Goal: Communication & Community: Answer question/provide support

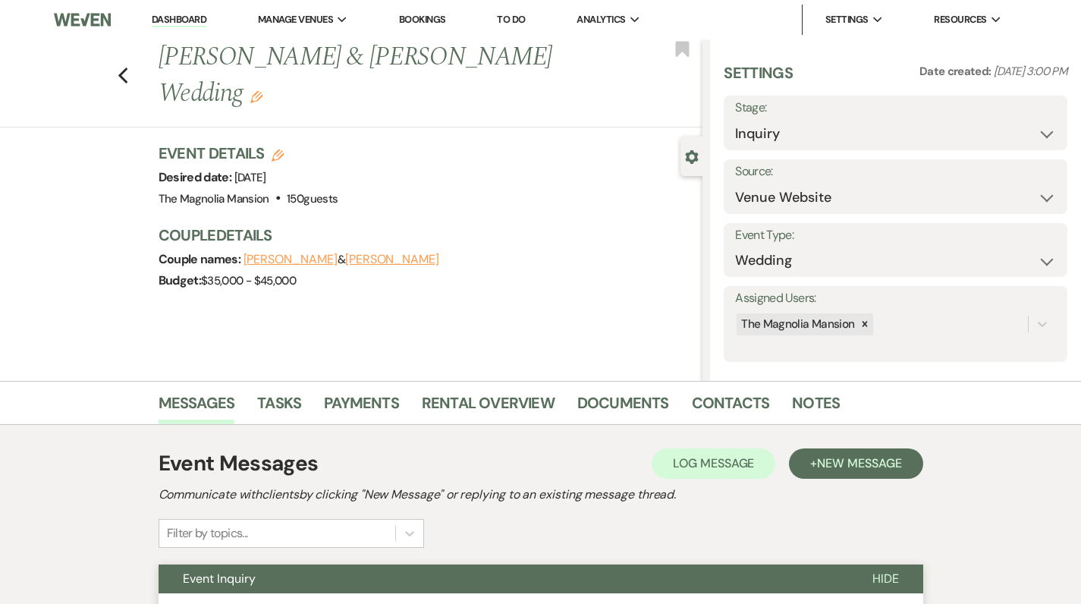
select select "5"
click at [123, 51] on div "Previous [PERSON_NAME] & [PERSON_NAME] Wedding Edit Bookmark" at bounding box center [347, 83] width 710 height 88
click at [135, 55] on div "Previous [PERSON_NAME] & [PERSON_NAME] Wedding Edit Bookmark" at bounding box center [347, 83] width 710 height 88
click at [126, 67] on use "button" at bounding box center [123, 75] width 10 height 17
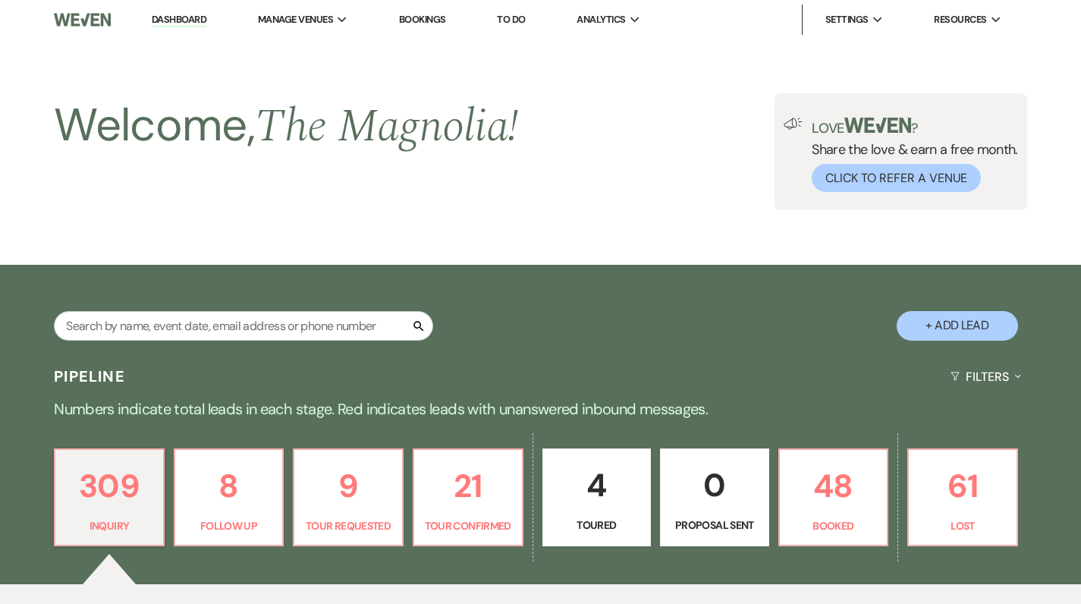
scroll to position [405, 0]
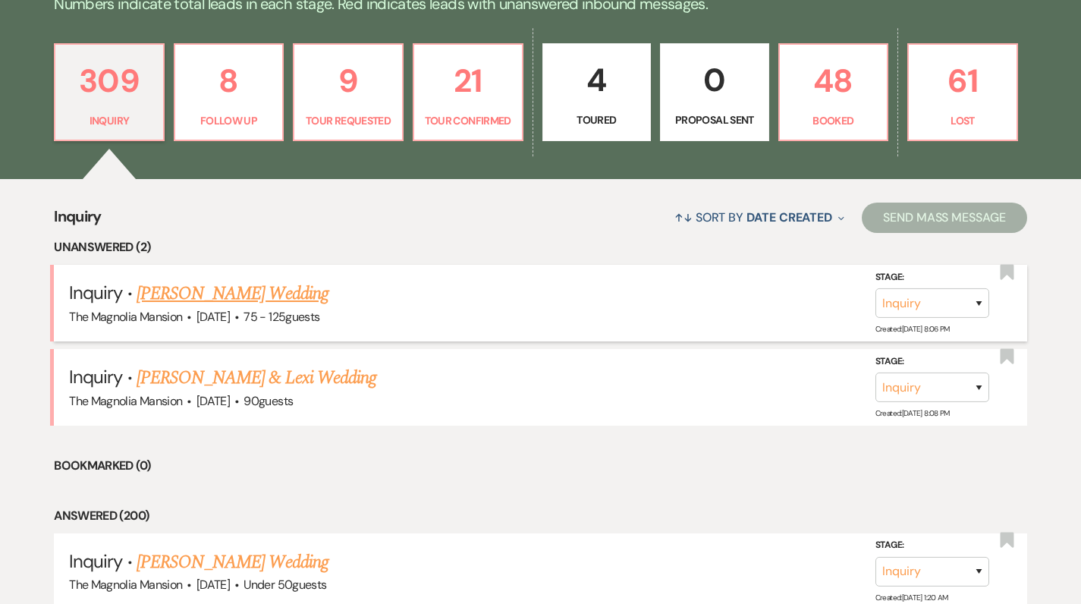
click at [203, 303] on h5 "Inquiry · [PERSON_NAME] Wedding" at bounding box center [540, 293] width 943 height 27
click at [168, 291] on link "[PERSON_NAME] Wedding" at bounding box center [233, 293] width 192 height 27
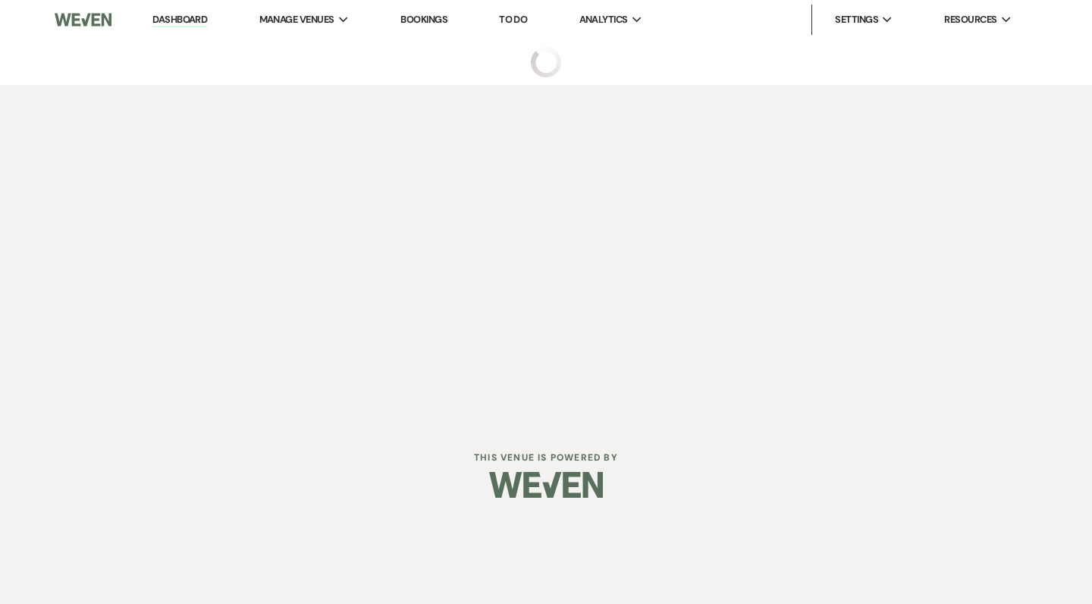
select select "3"
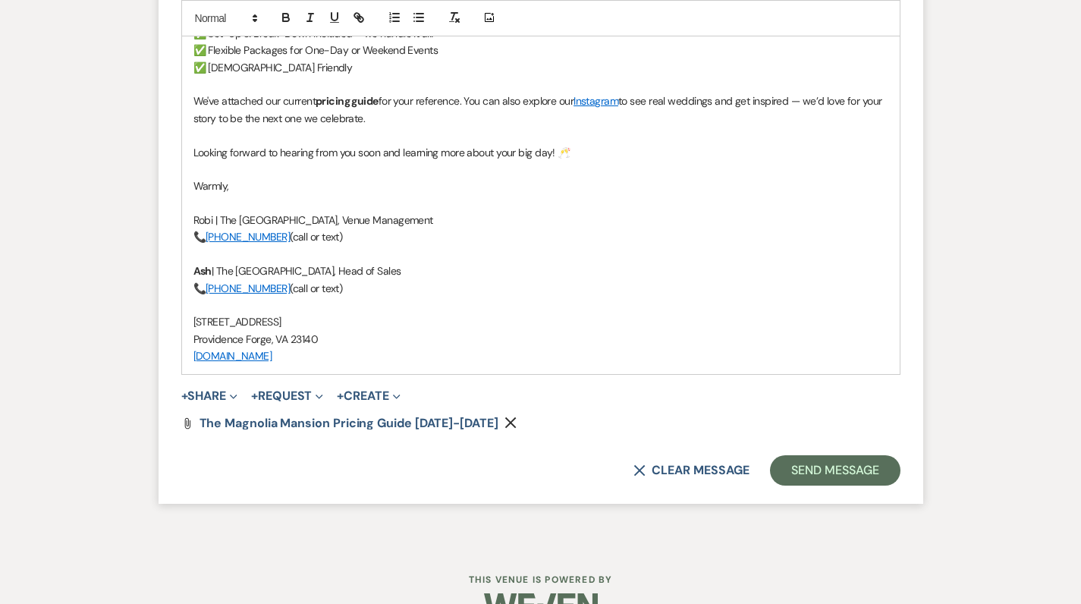
scroll to position [2355, 0]
click at [843, 456] on button "Send Message" at bounding box center [835, 471] width 130 height 30
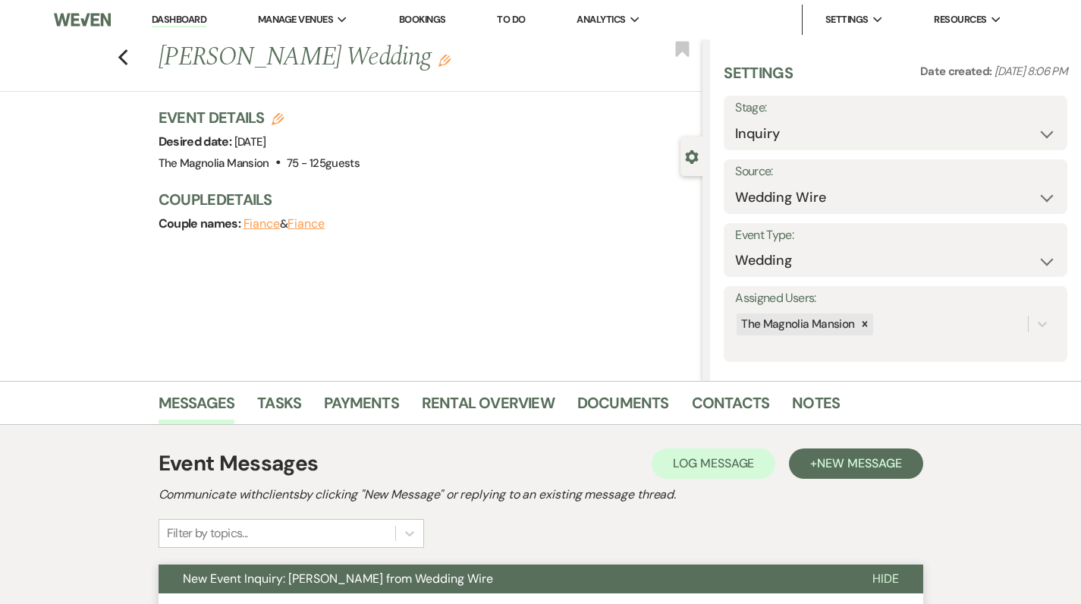
scroll to position [0, 0]
click at [125, 57] on use "button" at bounding box center [123, 57] width 10 height 17
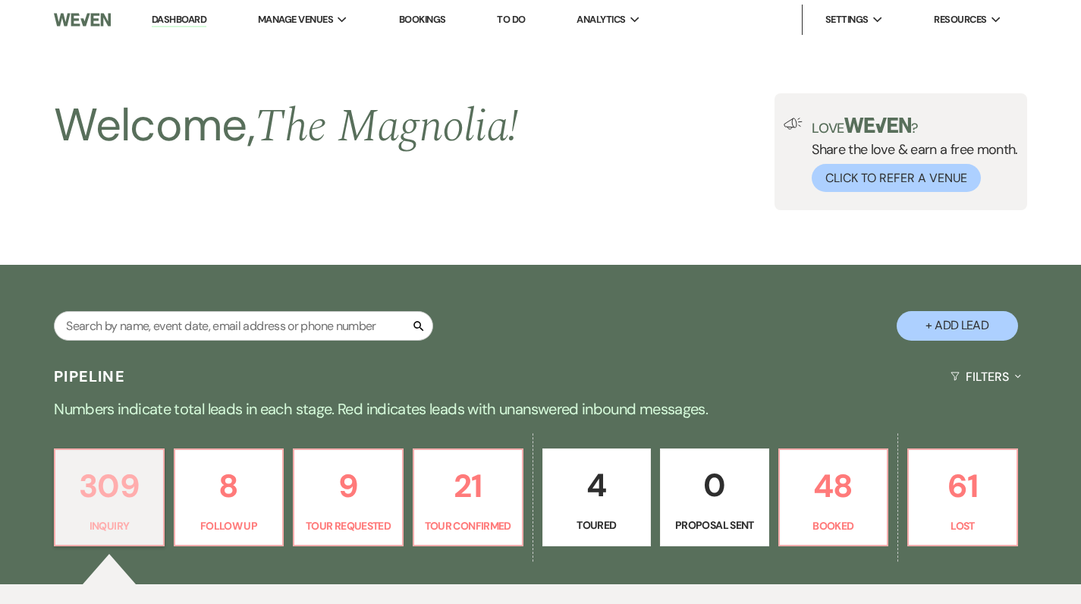
scroll to position [405, 0]
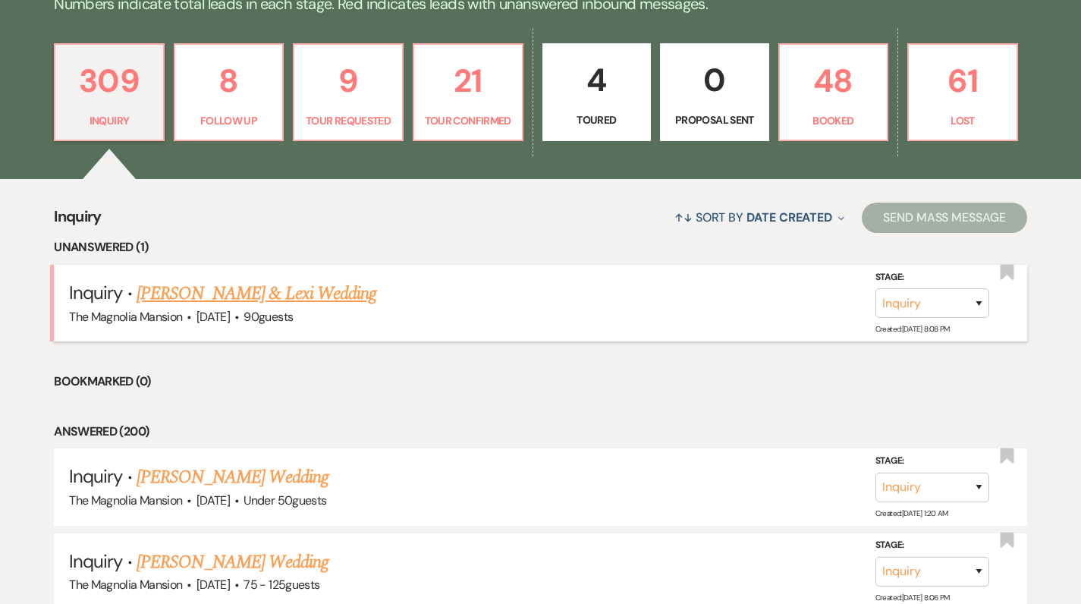
click at [228, 295] on link "[PERSON_NAME] & Lexi Wedding" at bounding box center [257, 293] width 240 height 27
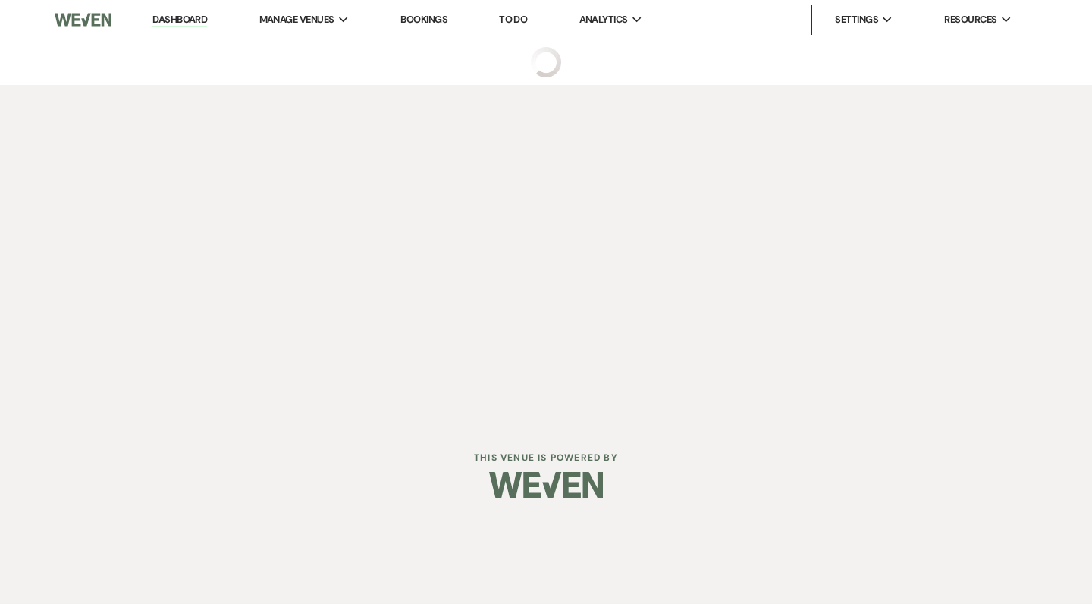
select select "5"
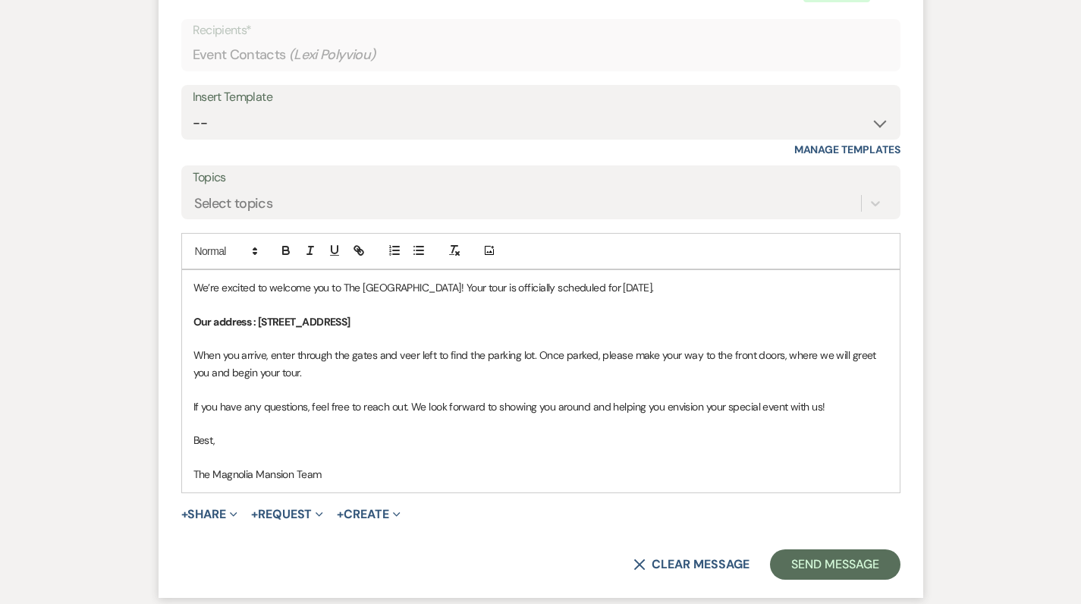
scroll to position [4622, 0]
click at [840, 548] on button "Send Message" at bounding box center [835, 563] width 130 height 30
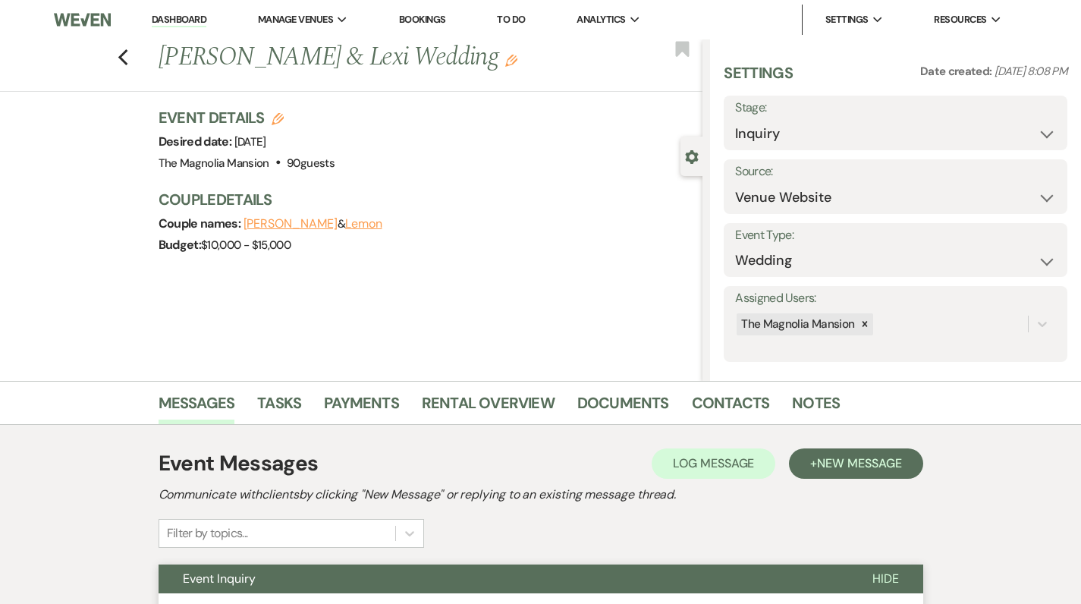
scroll to position [0, 0]
click at [128, 62] on icon "Previous" at bounding box center [123, 58] width 11 height 18
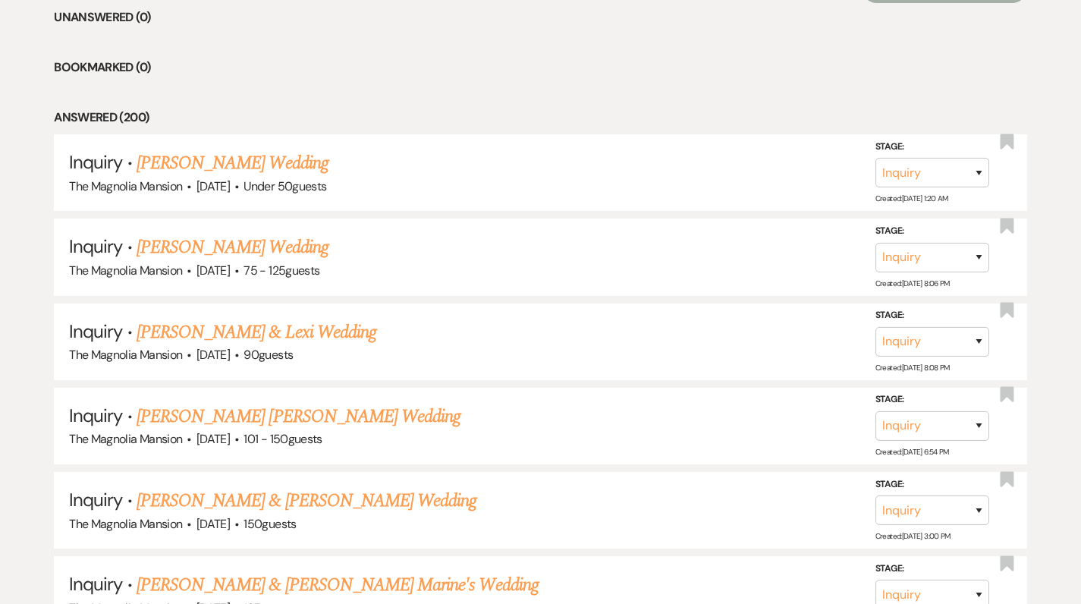
scroll to position [642, 0]
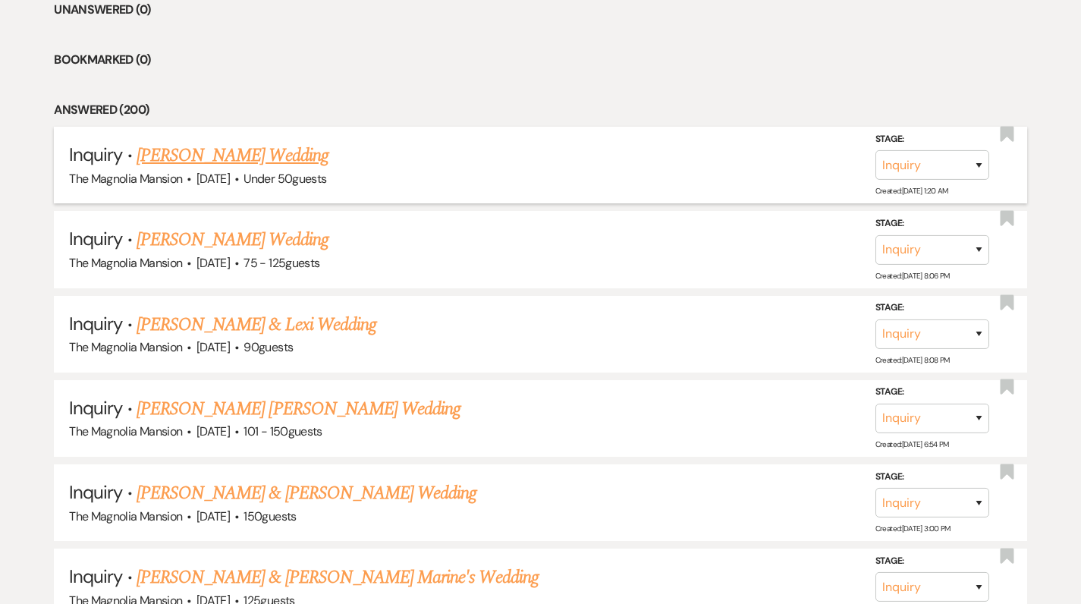
click at [216, 159] on link "[PERSON_NAME] Wedding" at bounding box center [233, 155] width 192 height 27
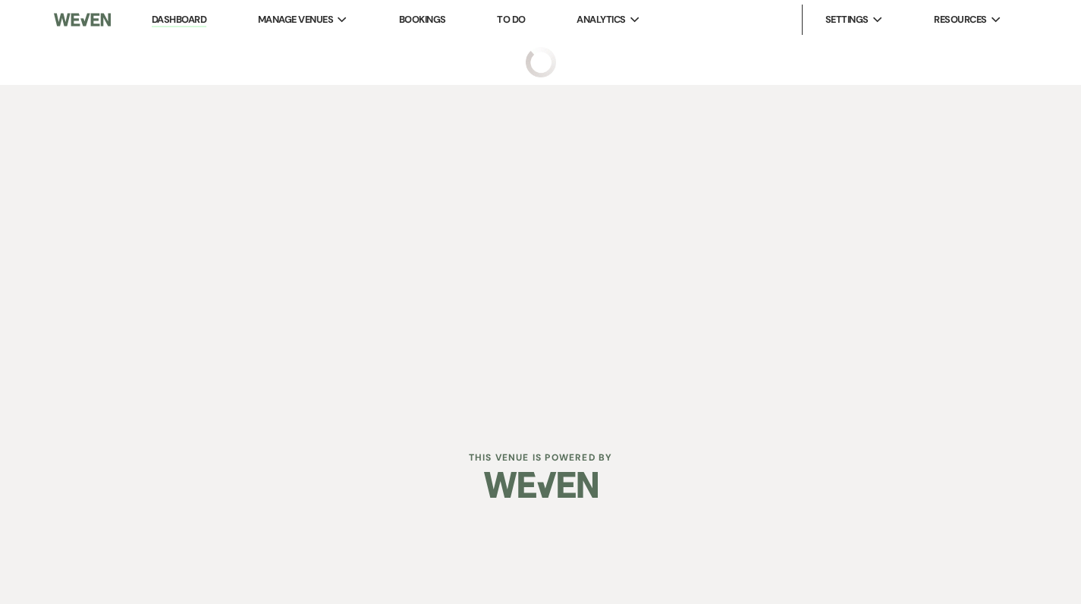
select select "2"
